Goal: Check status

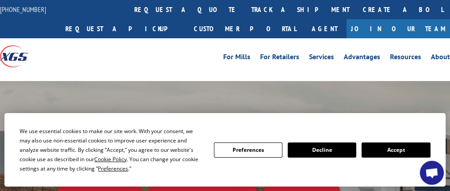
click at [403, 151] on button "Accept" at bounding box center [395, 149] width 68 height 15
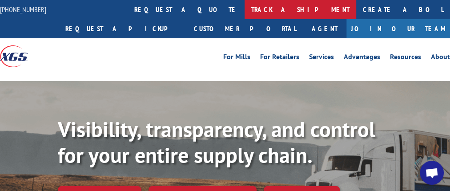
click at [244, 13] on link "track a shipment" at bounding box center [300, 9] width 112 height 19
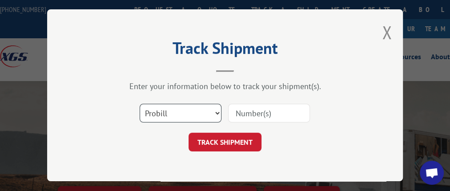
click at [214, 108] on select "Select category... Probill BOL PO" at bounding box center [180, 113] width 82 height 19
select select "bol"
click at [139, 104] on select "Select category... Probill BOL PO" at bounding box center [180, 113] width 82 height 19
click at [249, 110] on input at bounding box center [269, 113] width 82 height 19
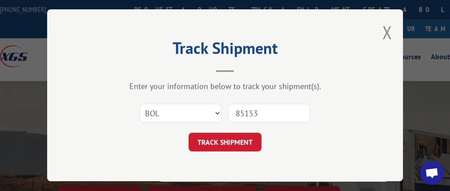
type input "851530"
click button "TRACK SHIPMENT" at bounding box center [224, 142] width 73 height 19
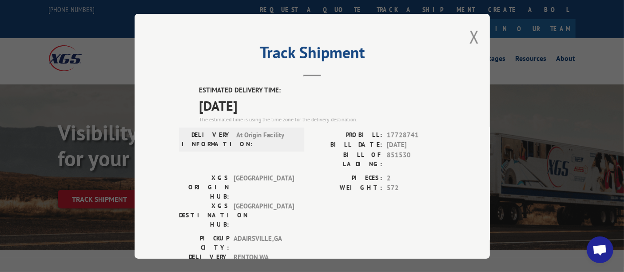
drag, startPoint x: 416, startPoint y: 2, endPoint x: 423, endPoint y: 70, distance: 68.8
click at [423, 70] on header "Track Shipment" at bounding box center [312, 61] width 267 height 30
click at [449, 163] on div "Track Shipment ESTIMATED DELIVERY TIME: [DATE] The estimated time is using the …" at bounding box center [312, 136] width 355 height 245
click at [449, 144] on div "Track Shipment ESTIMATED DELIVERY TIME: [DATE] The estimated time is using the …" at bounding box center [312, 136] width 355 height 245
click at [449, 36] on button "Close modal" at bounding box center [474, 37] width 10 height 24
